Goal: Information Seeking & Learning: Learn about a topic

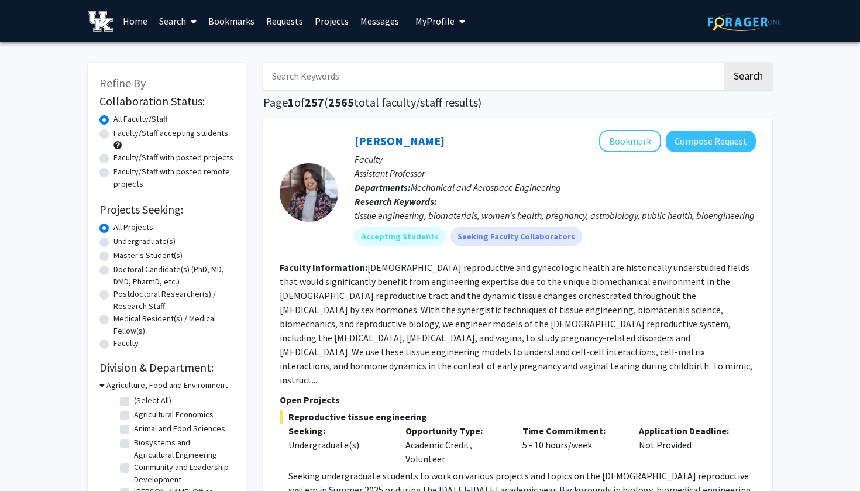
click at [335, 18] on link "Projects" at bounding box center [332, 21] width 46 height 41
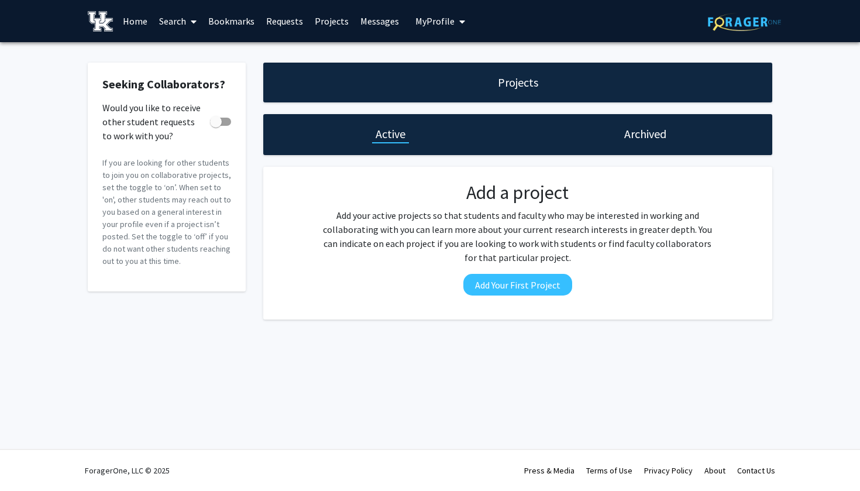
click at [378, 21] on link "Messages" at bounding box center [380, 21] width 50 height 41
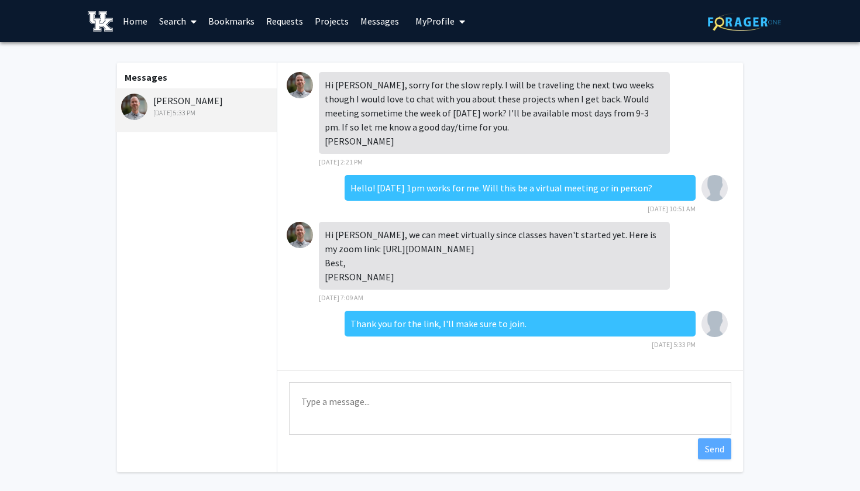
scroll to position [11, 0]
click at [133, 99] on img at bounding box center [134, 107] width 26 height 26
click at [139, 21] on link "Home" at bounding box center [135, 21] width 36 height 41
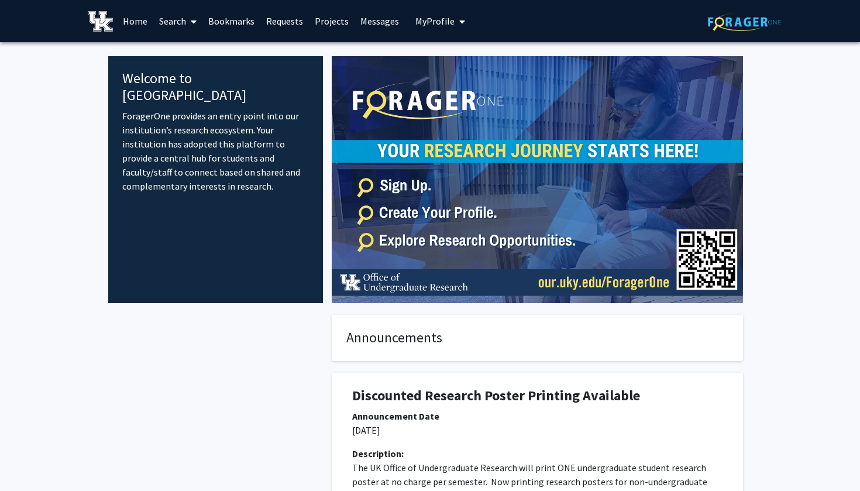
click at [173, 22] on link "Search" at bounding box center [177, 21] width 49 height 41
click at [188, 50] on span "Faculty/Staff" at bounding box center [196, 53] width 86 height 23
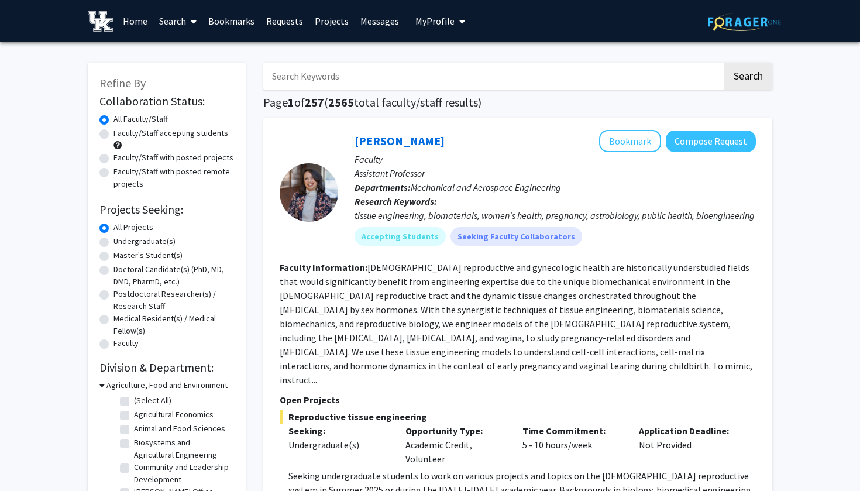
click at [320, 76] on input "Search Keywords" at bounding box center [492, 76] width 459 height 27
type input "Machine Learning"
click at [748, 78] on button "Search" at bounding box center [749, 76] width 48 height 27
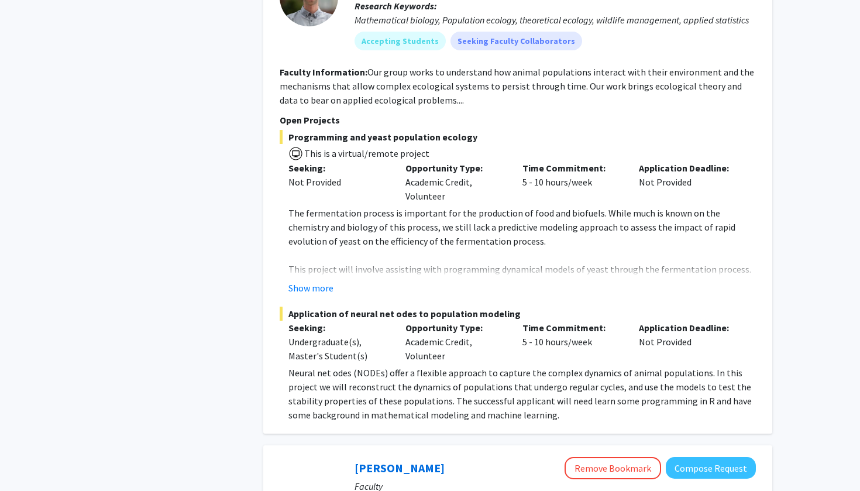
scroll to position [2406, 0]
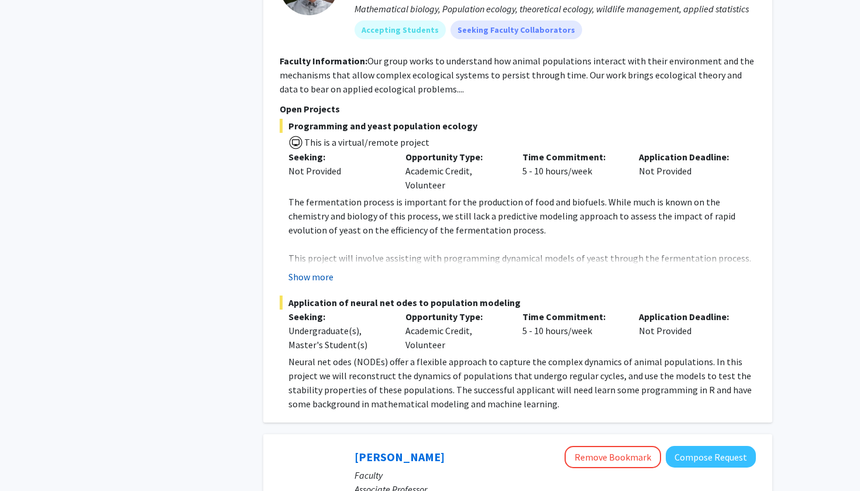
click at [307, 270] on button "Show more" at bounding box center [311, 277] width 45 height 14
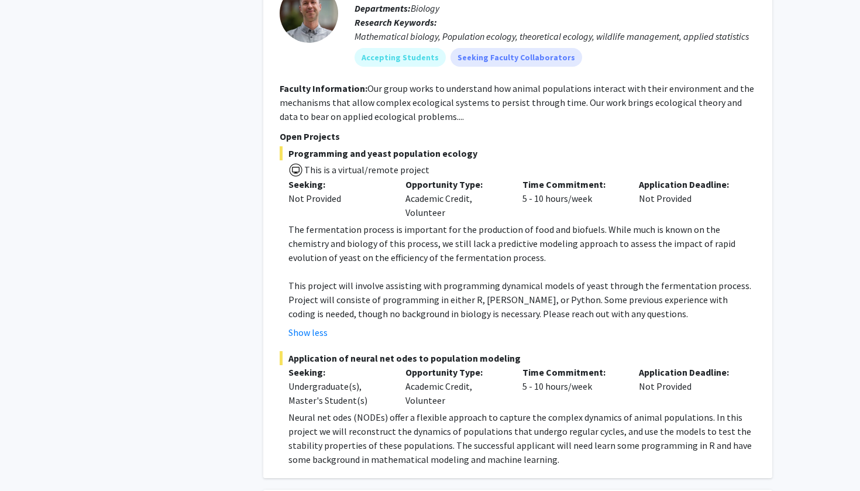
scroll to position [2378, 0]
